Goal: Information Seeking & Learning: Learn about a topic

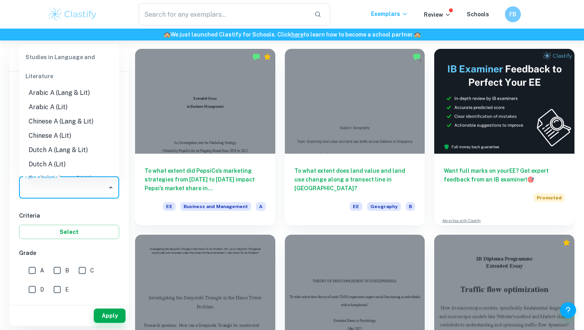
scroll to position [1066, 0]
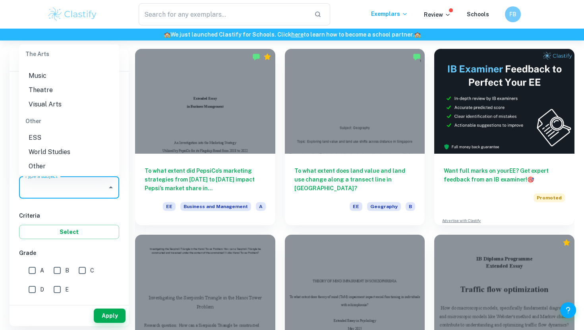
click at [71, 147] on li "World Studies" at bounding box center [69, 152] width 100 height 14
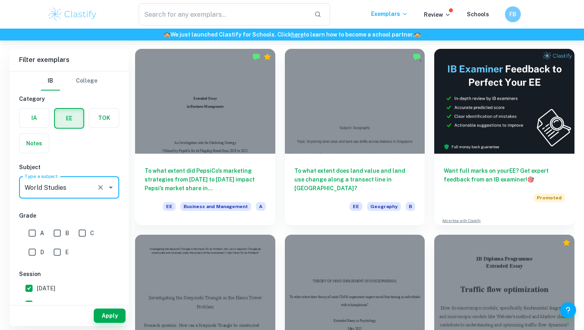
click at [31, 233] on input "A" at bounding box center [32, 233] width 16 height 16
checkbox input "true"
click at [53, 233] on input "B" at bounding box center [57, 233] width 16 height 16
checkbox input "true"
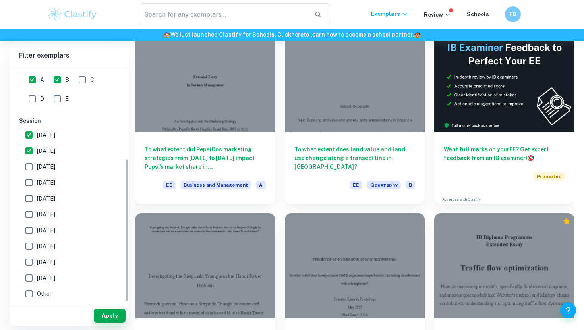
scroll to position [91, 0]
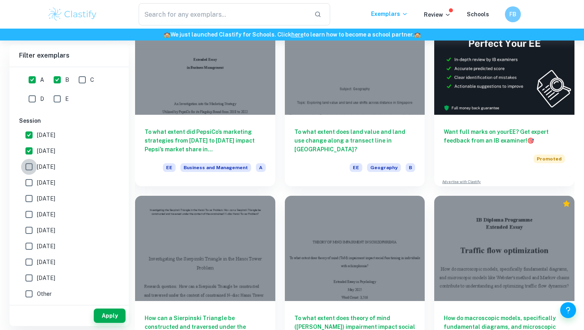
click at [29, 167] on input "[DATE]" at bounding box center [29, 167] width 16 height 16
checkbox input "true"
click at [30, 180] on input "[DATE]" at bounding box center [29, 183] width 16 height 16
checkbox input "true"
click at [31, 196] on input "[DATE]" at bounding box center [29, 199] width 16 height 16
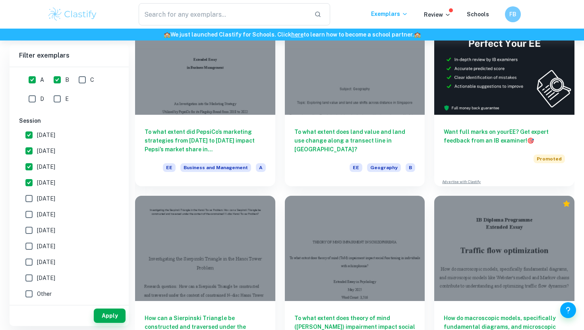
checkbox input "true"
click at [110, 313] on button "Apply" at bounding box center [110, 316] width 32 height 14
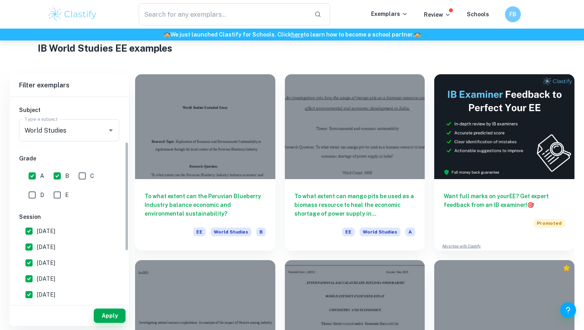
scroll to position [91, 0]
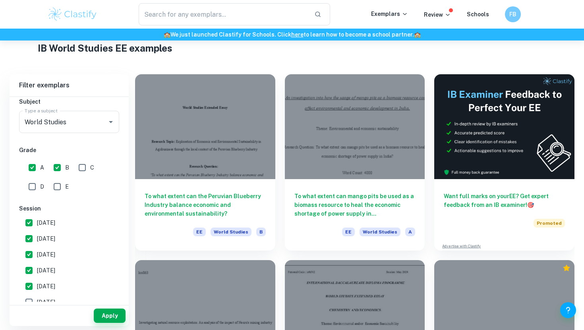
click at [32, 254] on input "[DATE]" at bounding box center [29, 255] width 16 height 16
checkbox input "false"
click at [30, 275] on input "[DATE]" at bounding box center [29, 271] width 16 height 16
checkbox input "false"
click at [30, 281] on input "[DATE]" at bounding box center [29, 287] width 16 height 16
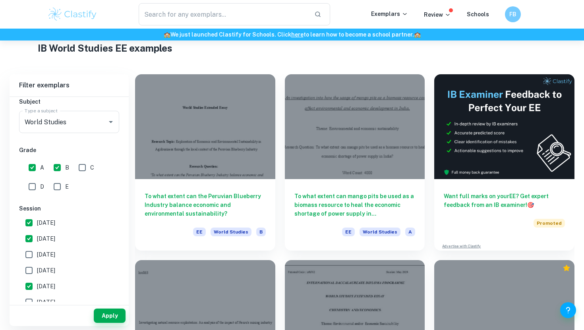
checkbox input "false"
click at [106, 317] on button "Apply" at bounding box center [110, 316] width 32 height 14
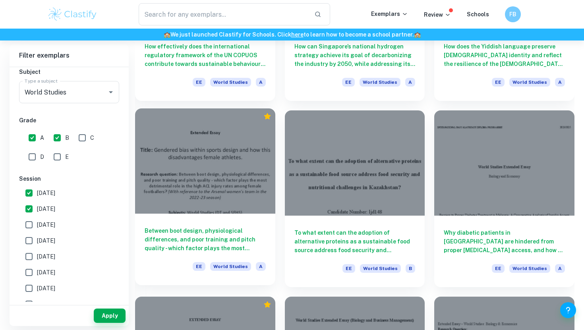
scroll to position [549, 0]
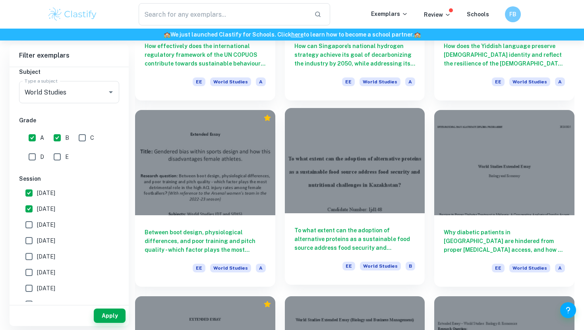
click at [341, 157] on div at bounding box center [355, 160] width 140 height 105
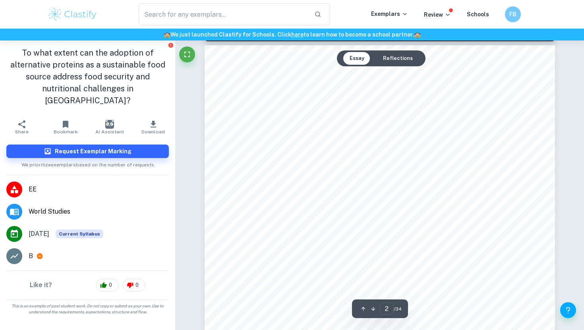
scroll to position [518, 0]
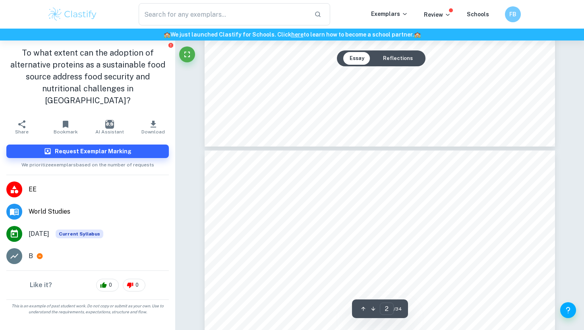
type input "3"
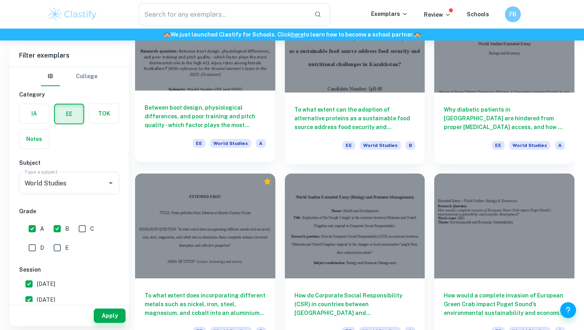
scroll to position [713, 0]
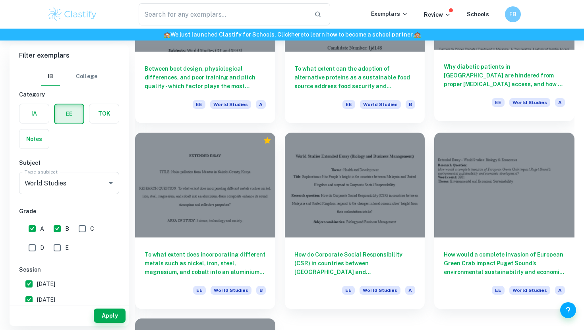
click at [479, 51] on div "Why diabetic patients in [GEOGRAPHIC_DATA] are hindered from proper [MEDICAL_DA…" at bounding box center [504, 86] width 140 height 72
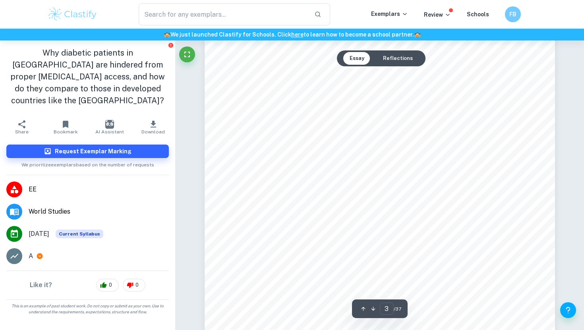
scroll to position [1006, 0]
drag, startPoint x: 280, startPoint y: 111, endPoint x: 358, endPoint y: 113, distance: 77.9
click at [358, 113] on span "In [GEOGRAPHIC_DATA], [MEDICAL_DATA] has now emerged as a critical public healt…" at bounding box center [414, 111] width 336 height 7
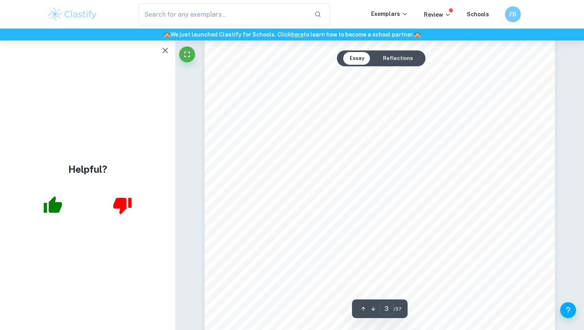
drag, startPoint x: 362, startPoint y: 113, endPoint x: 422, endPoint y: 114, distance: 60.4
click at [422, 114] on span "In [GEOGRAPHIC_DATA], [MEDICAL_DATA] has now emerged as a critical public healt…" at bounding box center [414, 111] width 336 height 7
drag, startPoint x: 418, startPoint y: 111, endPoint x: 447, endPoint y: 109, distance: 28.3
click at [447, 110] on span "In [GEOGRAPHIC_DATA], [MEDICAL_DATA] has now emerged as a critical public healt…" at bounding box center [414, 111] width 336 height 7
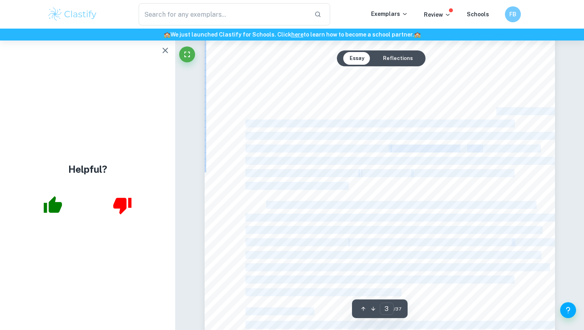
drag, startPoint x: 468, startPoint y: 111, endPoint x: 329, endPoint y: 131, distance: 140.5
click at [329, 132] on div "GLOBAL [MEDICAL_DATA] DISPARITIES 1.0 Introduction 1.1 Background Information a…" at bounding box center [380, 239] width 350 height 453
click at [316, 122] on span "increasing dramatically. The National Health and Morbidity Survey (NHMS) reveal…" at bounding box center [379, 123] width 267 height 7
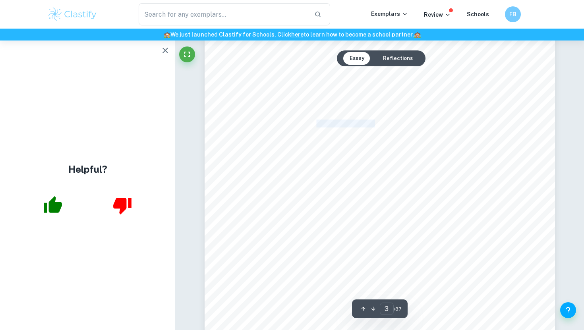
drag, startPoint x: 316, startPoint y: 122, endPoint x: 375, endPoint y: 119, distance: 59.3
click at [375, 120] on span "increasing dramatically. The National Health and Morbidity Survey (NHMS) reveal…" at bounding box center [379, 123] width 267 height 7
drag, startPoint x: 395, startPoint y: 124, endPoint x: 448, endPoint y: 126, distance: 52.5
click at [446, 125] on span "increasing dramatically. The National Health and Morbidity Survey (NHMS) reveal…" at bounding box center [379, 123] width 267 height 7
click at [491, 126] on span "increasing dramatically. The National Health and Morbidity Survey (NHMS) reveal…" at bounding box center [379, 123] width 267 height 7
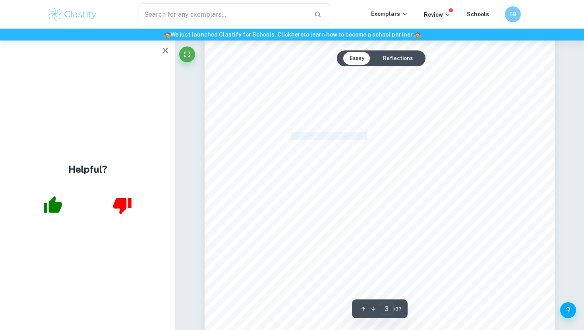
drag, startPoint x: 279, startPoint y: 137, endPoint x: 359, endPoint y: 137, distance: 79.9
click at [359, 137] on span "[MEDICAL_DATA] prevalence had risen from 11.2% in [DATE] to 18.3% in [DATE], th…" at bounding box center [400, 136] width 308 height 7
drag, startPoint x: 370, startPoint y: 135, endPoint x: 387, endPoint y: 134, distance: 17.6
click at [387, 134] on span "[MEDICAL_DATA] prevalence had risen from 11.2% in [DATE] to 18.3% in [DATE], th…" at bounding box center [400, 136] width 308 height 7
drag, startPoint x: 394, startPoint y: 133, endPoint x: 441, endPoint y: 134, distance: 46.5
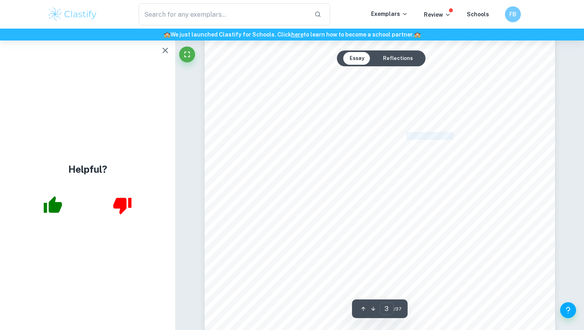
click at [441, 134] on span "[MEDICAL_DATA] prevalence had risen from 11.2% in [DATE] to 18.3% in [DATE], th…" at bounding box center [400, 136] width 308 height 7
click at [445, 135] on span "[MEDICAL_DATA] prevalence had risen from 11.2% in [DATE] to 18.3% in [DATE], th…" at bounding box center [400, 136] width 308 height 7
drag, startPoint x: 370, startPoint y: 95, endPoint x: 413, endPoint y: 96, distance: 43.7
click at [413, 97] on span "On the flip side, developed nations such as the [GEOGRAPHIC_DATA] are often suc…" at bounding box center [400, 96] width 269 height 7
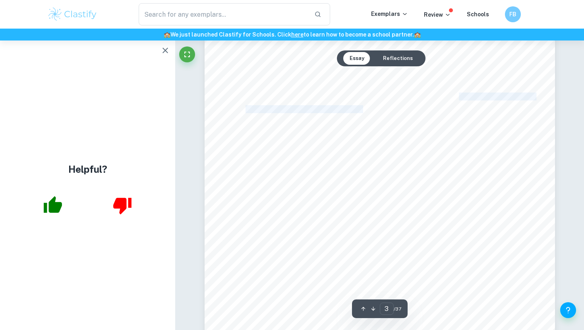
drag, startPoint x: 445, startPoint y: 99, endPoint x: 348, endPoint y: 105, distance: 97.2
click at [348, 106] on div "GLOBAL [MEDICAL_DATA] DISPARITIES 1.0 Introduction 1.1 Background Information a…" at bounding box center [380, 131] width 350 height 453
click at [352, 106] on span "providing [MEDICAL_DATA] access towards their patients. As of 2021, only around…" at bounding box center [429, 109] width 367 height 7
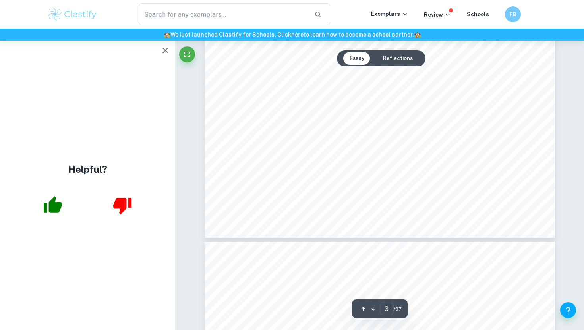
scroll to position [1237, 0]
drag, startPoint x: 246, startPoint y: 106, endPoint x: 335, endPoint y: 107, distance: 89.4
click at [335, 107] on span "According to a national survey report, in [GEOGRAPHIC_DATA] in [DATE], 3.6 mill…" at bounding box center [404, 107] width 317 height 7
click at [370, 104] on span "According to a national survey report, in [GEOGRAPHIC_DATA] in [DATE], 3.6 mill…" at bounding box center [404, 107] width 317 height 7
click at [402, 106] on span "According to a national survey report, in [GEOGRAPHIC_DATA] in [DATE], 3.6 mill…" at bounding box center [404, 107] width 317 height 7
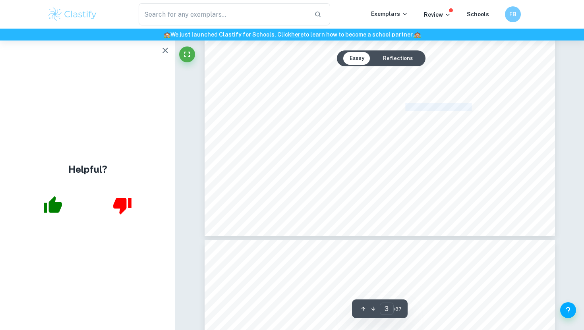
drag, startPoint x: 394, startPoint y: 107, endPoint x: 452, endPoint y: 107, distance: 58.4
click at [452, 107] on span "According to a national survey report, in [GEOGRAPHIC_DATA] in [DATE], 3.6 mill…" at bounding box center [404, 107] width 317 height 7
click at [439, 124] on div "GLOBAL [MEDICAL_DATA] DISPARITIES 1.0 Introduction 1.1 Background Information a…" at bounding box center [380, 9] width 350 height 453
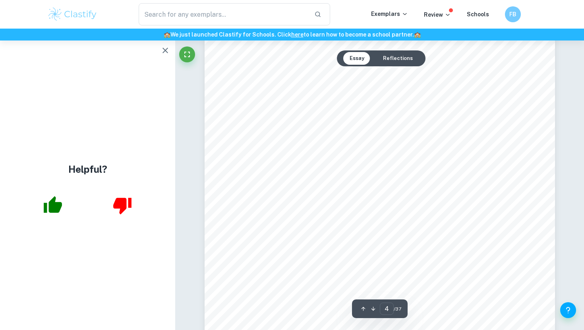
scroll to position [1473, 0]
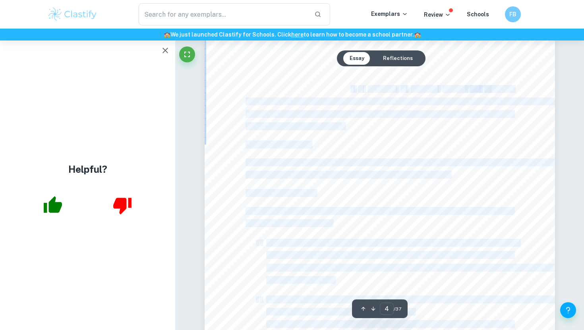
drag, startPoint x: 308, startPoint y: 87, endPoint x: 347, endPoint y: 87, distance: 39.3
click at [348, 87] on div "GLOBAL [MEDICAL_DATA] DISPARITIES [MEDICAL_DATA] Federation (IDF). Over the pas…" at bounding box center [380, 230] width 350 height 453
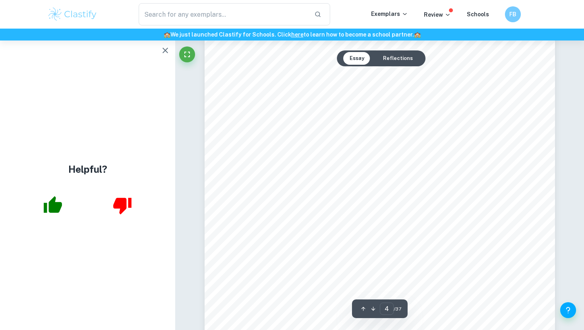
click at [350, 87] on span "therapy" at bounding box center [343, 89] width 21 height 7
drag, startPoint x: 366, startPoint y: 86, endPoint x: 393, endPoint y: 88, distance: 27.9
click at [395, 88] on div "GLOBAL [MEDICAL_DATA] DISPARITIES [MEDICAL_DATA] Federation (IDF). Over the pas…" at bounding box center [380, 230] width 350 height 453
click at [407, 90] on span at bounding box center [407, 89] width 2 height 7
drag, startPoint x: 412, startPoint y: 89, endPoint x: 306, endPoint y: 102, distance: 106.8
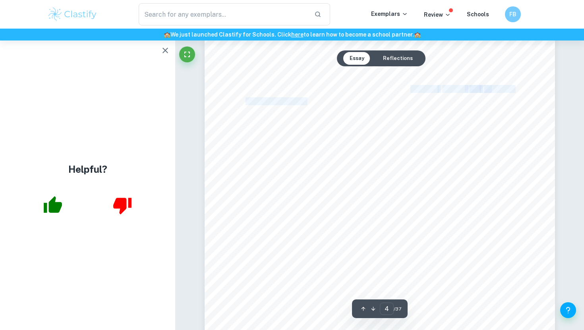
click at [307, 102] on div "GLOBAL [MEDICAL_DATA] DISPARITIES [MEDICAL_DATA] Federation (IDF). Over the pas…" at bounding box center [380, 230] width 350 height 453
drag, startPoint x: 339, startPoint y: 100, endPoint x: 437, endPoint y: 98, distance: 98.2
click at [438, 101] on span "complications, many diabetic patients in [GEOGRAPHIC_DATA] encounter major obst…" at bounding box center [401, 101] width 310 height 7
drag, startPoint x: 444, startPoint y: 101, endPoint x: 349, endPoint y: 114, distance: 95.9
click at [349, 114] on div "GLOBAL [MEDICAL_DATA] DISPARITIES [MEDICAL_DATA] Federation (IDF). Over the pas…" at bounding box center [380, 230] width 350 height 453
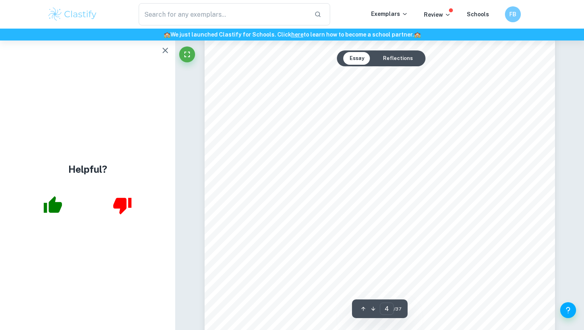
click at [357, 114] on span "obtain and make use of this treatment. Policy, health infrastructure, and socio…" at bounding box center [380, 114] width 268 height 7
drag, startPoint x: 284, startPoint y: 150, endPoint x: 312, endPoint y: 161, distance: 30.0
click at [310, 160] on div "GLOBAL [MEDICAL_DATA] DISPARITIES [MEDICAL_DATA] Federation (IDF). Over the pas…" at bounding box center [380, 173] width 350 height 453
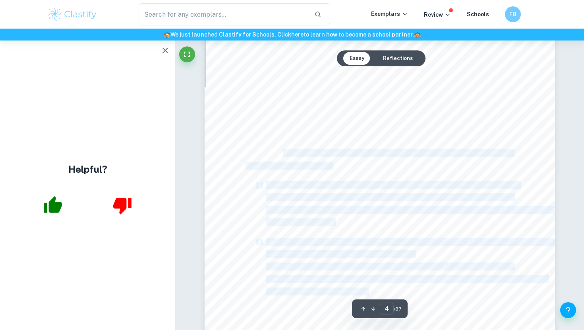
click at [315, 159] on div "GLOBAL [MEDICAL_DATA] DISPARITIES [MEDICAL_DATA] Federation (IDF). Over the pas…" at bounding box center [380, 173] width 350 height 453
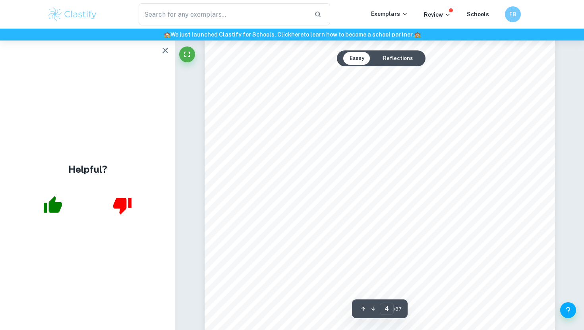
scroll to position [1563, 0]
drag, startPoint x: 294, startPoint y: 150, endPoint x: 349, endPoint y: 150, distance: 54.4
click at [350, 151] on span "To identify and analyse the barriers to [MEDICAL_DATA] access in [GEOGRAPHIC_DA…" at bounding box center [392, 152] width 253 height 7
type input "6"
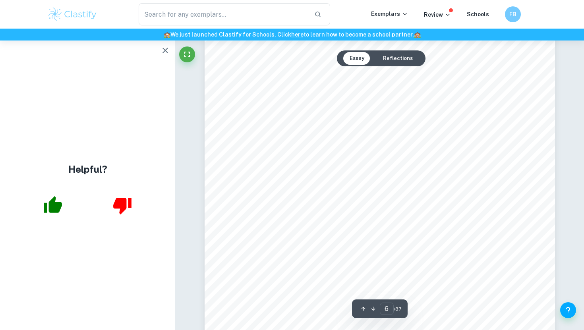
scroll to position [2460, 0]
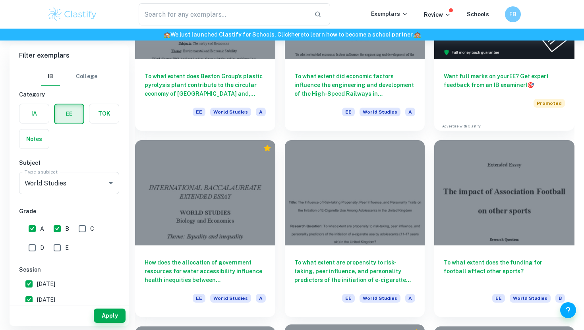
scroll to position [128, 0]
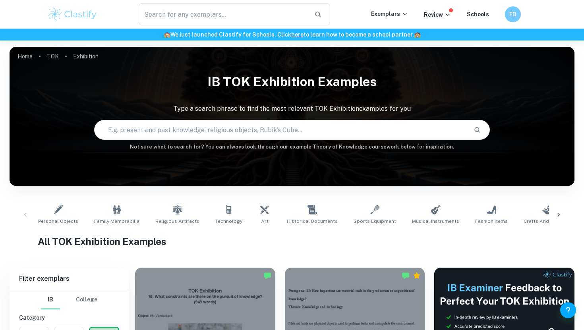
scroll to position [91, 0]
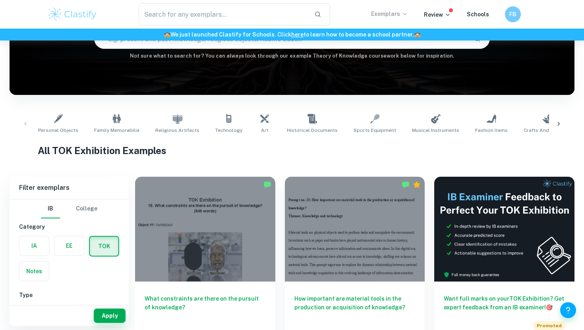
click at [394, 14] on p "Exemplars" at bounding box center [389, 14] width 37 height 9
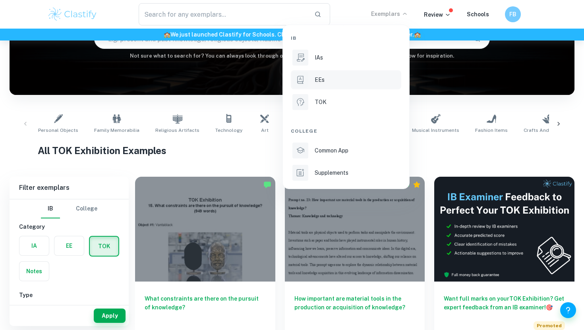
click at [357, 81] on div "EEs" at bounding box center [357, 79] width 85 height 9
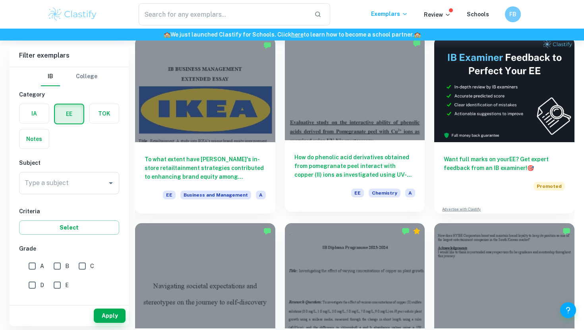
scroll to position [64, 0]
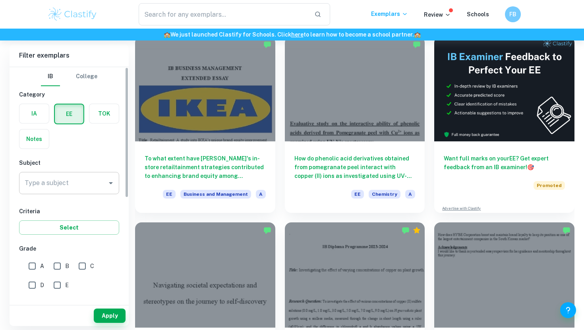
click at [75, 186] on input "Type a subject" at bounding box center [63, 183] width 81 height 15
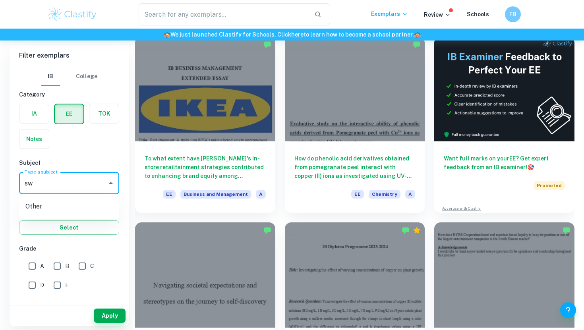
type input "s"
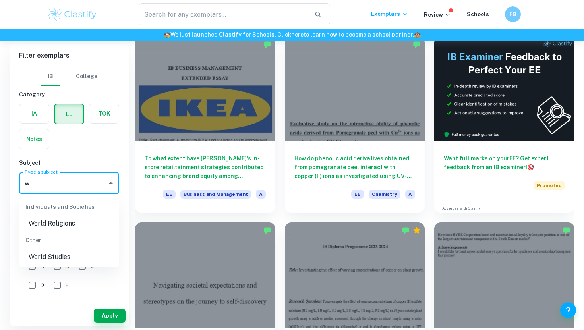
click at [55, 257] on li "World Studies" at bounding box center [69, 257] width 100 height 14
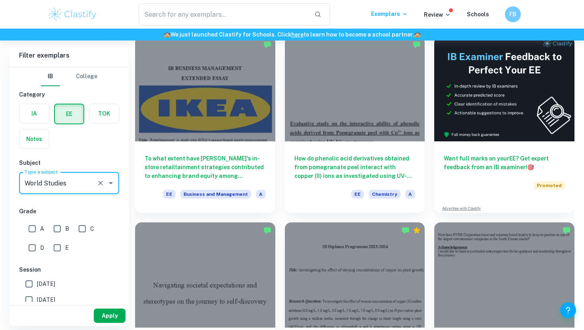
type input "World Studies"
click at [112, 313] on button "Apply" at bounding box center [110, 316] width 32 height 14
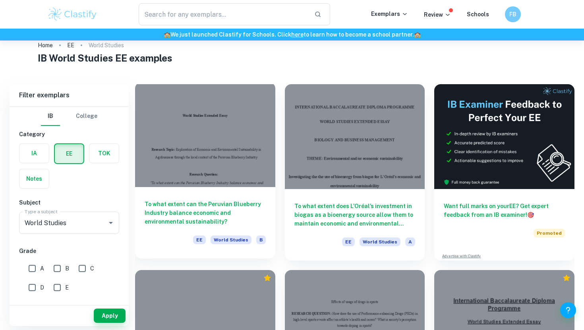
scroll to position [17, 0]
click at [243, 188] on div "To what extent can the Peruvian Blueberry Industry balance economic and environ…" at bounding box center [205, 223] width 140 height 72
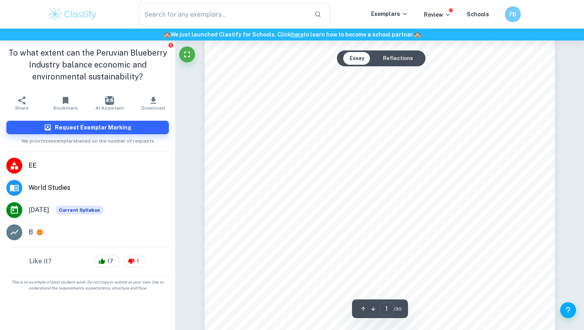
scroll to position [78, 0]
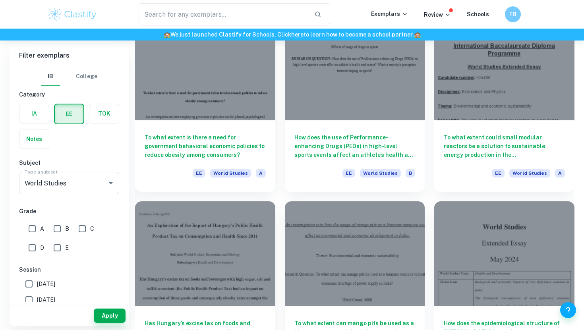
scroll to position [273, 0]
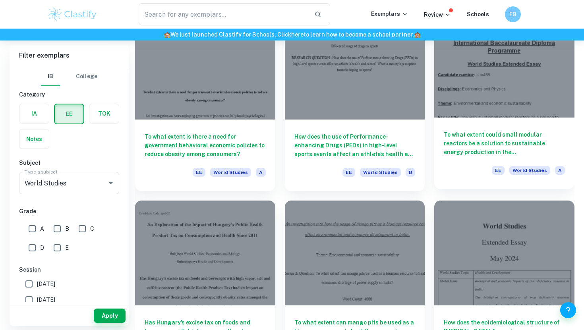
click at [461, 109] on div at bounding box center [504, 64] width 140 height 105
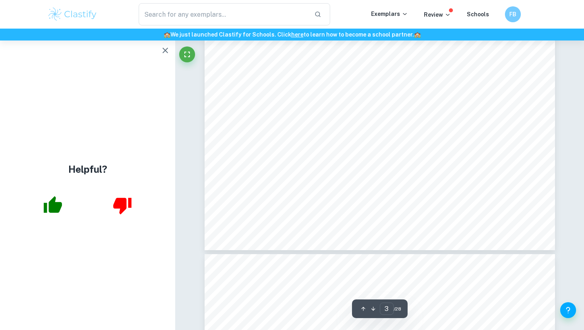
scroll to position [1345, 0]
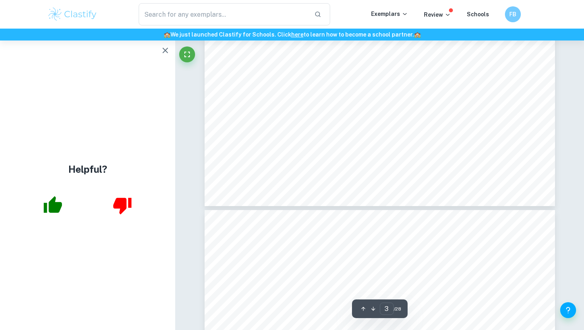
type input "4"
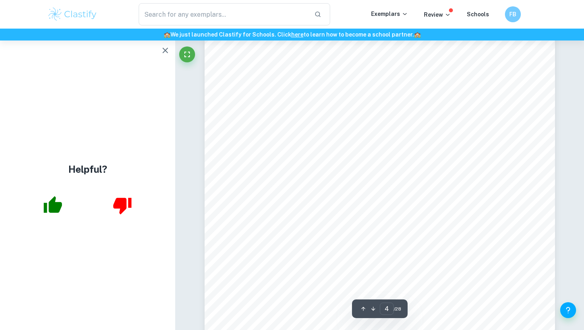
scroll to position [1633, 0]
